Goal: Find specific page/section: Find specific page/section

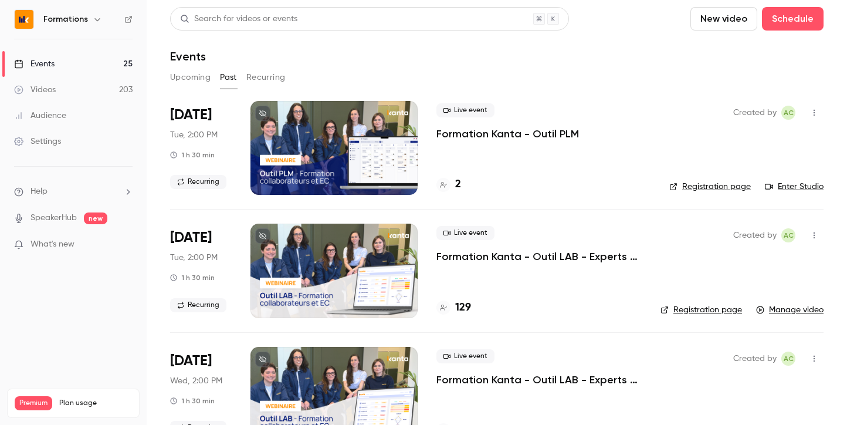
click at [188, 77] on button "Upcoming" at bounding box center [190, 77] width 40 height 19
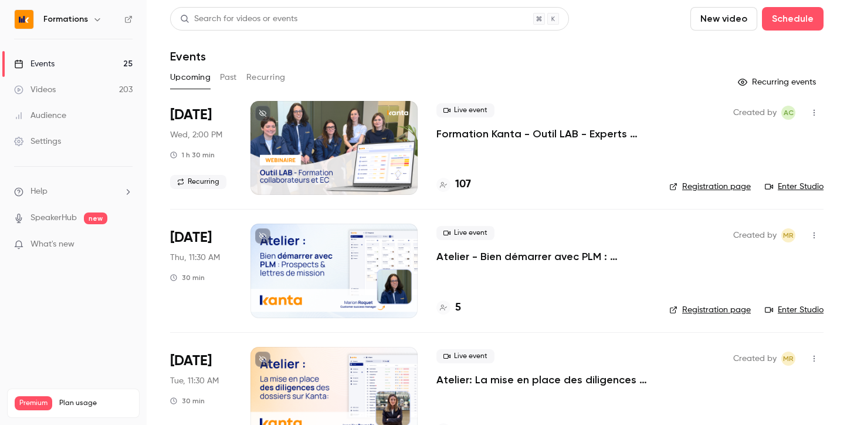
click at [73, 23] on h6 "Formations" at bounding box center [65, 19] width 45 height 12
click at [93, 19] on icon "button" at bounding box center [97, 19] width 9 height 9
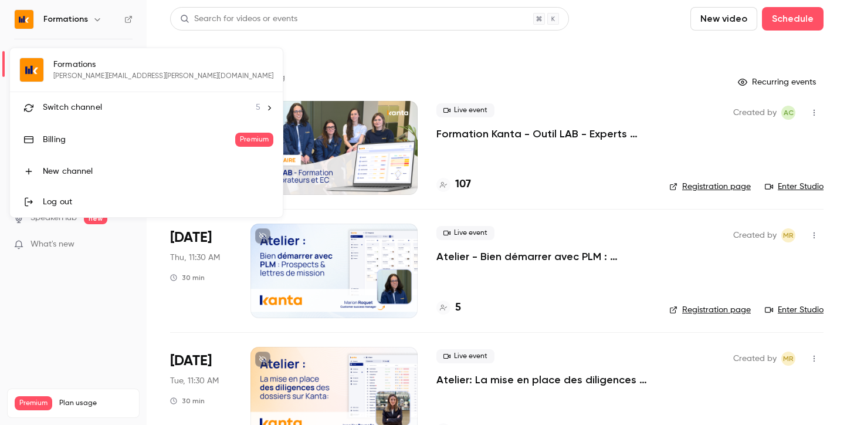
click at [104, 101] on li "Switch channel 5" at bounding box center [146, 107] width 273 height 31
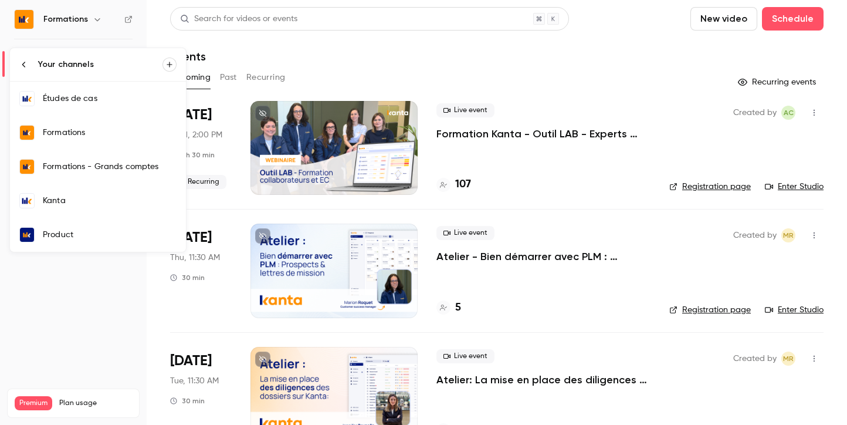
click at [85, 192] on link "Kanta" at bounding box center [98, 201] width 176 height 34
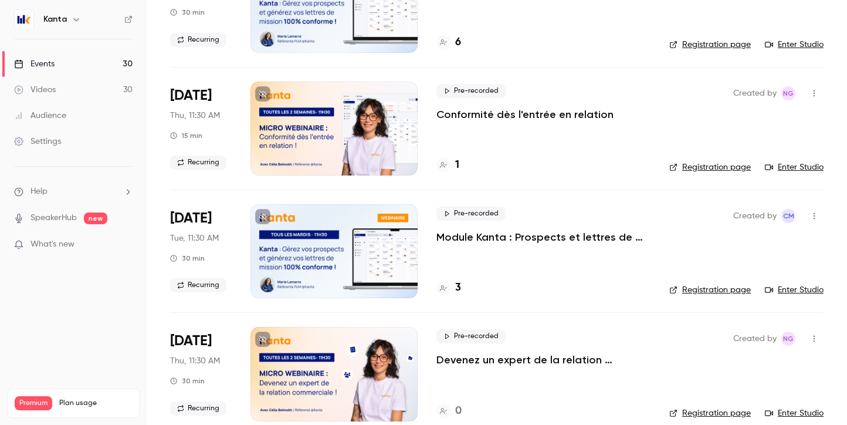
scroll to position [277, 0]
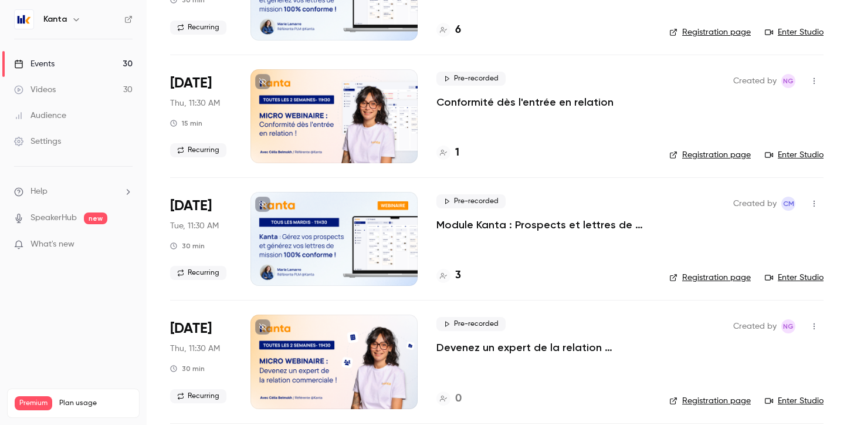
click at [457, 226] on p "Module Kanta : Prospects et lettres de mission" at bounding box center [543, 225] width 214 height 14
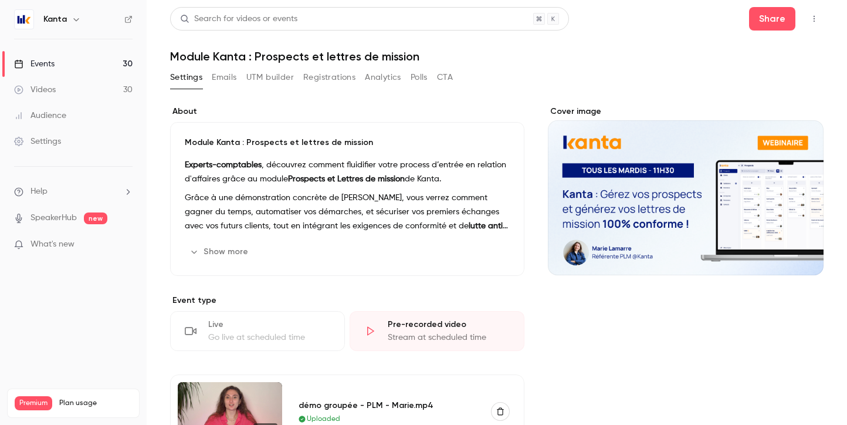
click at [319, 73] on button "Registrations" at bounding box center [329, 77] width 52 height 19
